Goal: Transaction & Acquisition: Purchase product/service

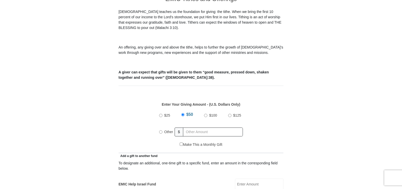
scroll to position [178, 0]
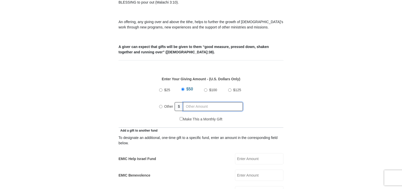
radio input "true"
click at [221, 102] on input "text" at bounding box center [214, 106] width 58 height 9
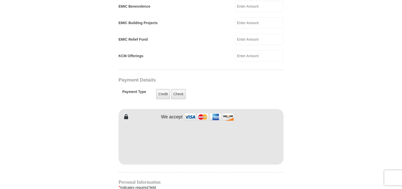
scroll to position [355, 0]
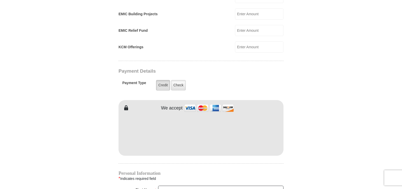
type input "337.00"
click at [166, 81] on label "Credit" at bounding box center [163, 85] width 14 height 10
click at [0, 0] on input "Credit" at bounding box center [0, 0] width 0 height 0
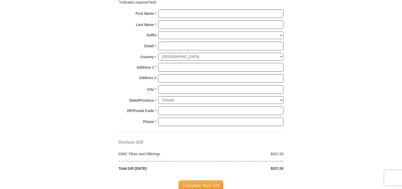
scroll to position [533, 0]
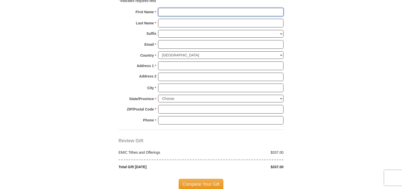
click at [187, 8] on input "First Name *" at bounding box center [220, 12] width 125 height 9
type input "Bryan & Lucy"
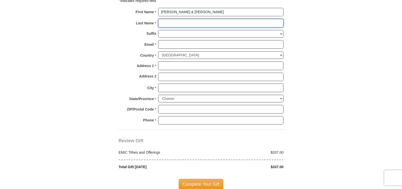
type input "Hobbs"
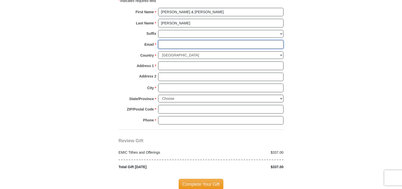
type input "lhobbs32014@gmail.com"
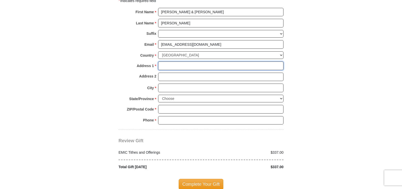
type input "600 E. 20th St."
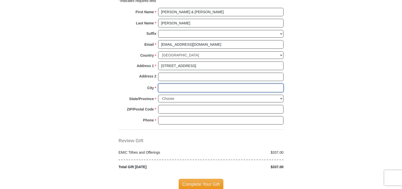
type input "Atlantic"
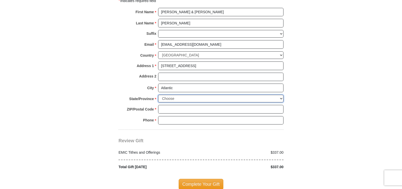
select select "IA"
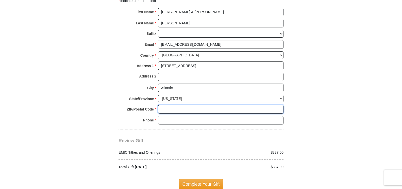
type input "50022"
type input "2177992186"
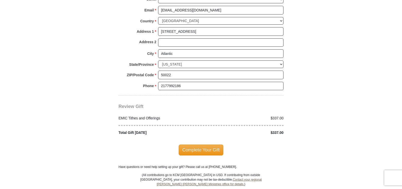
scroll to position [584, 0]
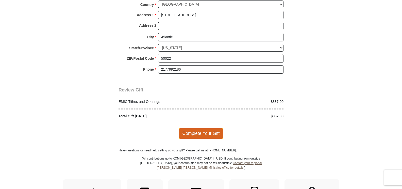
click at [213, 128] on span "Complete Your Gift" at bounding box center [201, 133] width 45 height 11
